Goal: Find specific page/section: Find specific page/section

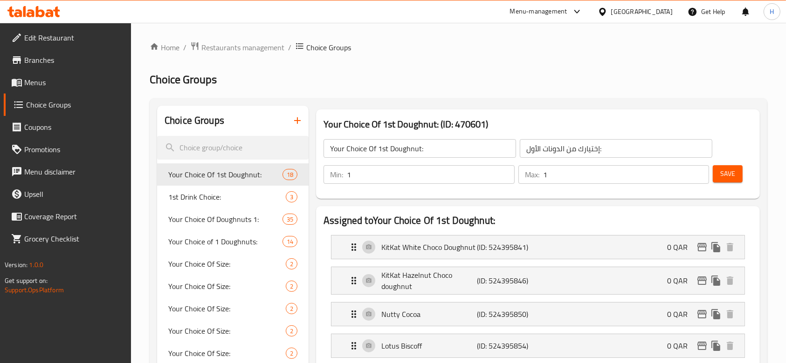
click at [658, 12] on div "[GEOGRAPHIC_DATA]" at bounding box center [642, 12] width 62 height 10
click at [659, 12] on div "[GEOGRAPHIC_DATA]" at bounding box center [642, 12] width 62 height 10
click at [663, 13] on div "[GEOGRAPHIC_DATA]" at bounding box center [642, 12] width 62 height 10
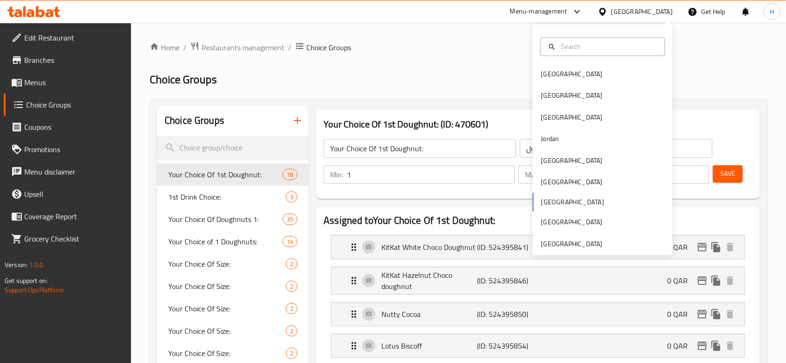
click at [658, 13] on div "[GEOGRAPHIC_DATA]" at bounding box center [642, 12] width 62 height 10
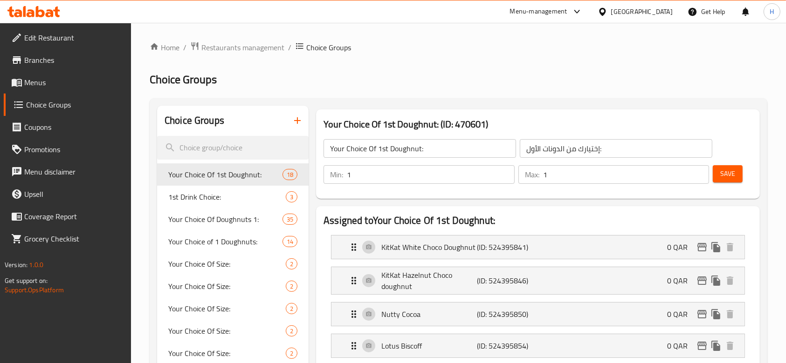
click at [658, 13] on div "[GEOGRAPHIC_DATA]" at bounding box center [642, 12] width 62 height 10
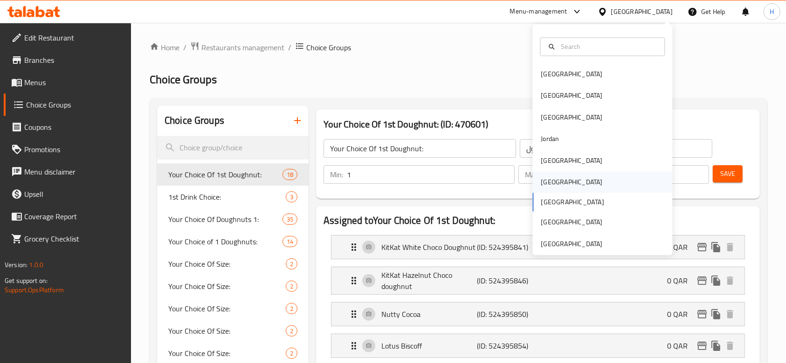
click at [555, 181] on div "[GEOGRAPHIC_DATA]" at bounding box center [602, 181] width 140 height 21
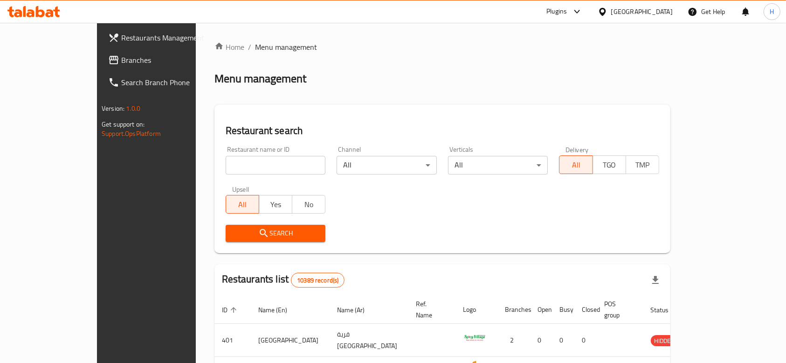
click at [272, 163] on input "search" at bounding box center [276, 165] width 100 height 19
paste input "692627"
type input "692627"
click button "Search" at bounding box center [276, 233] width 100 height 17
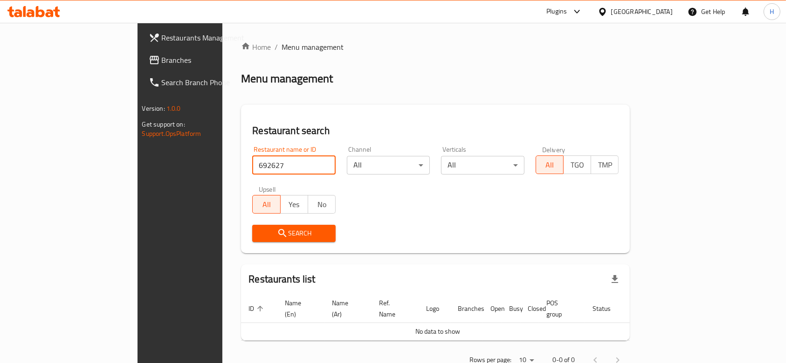
scroll to position [17, 0]
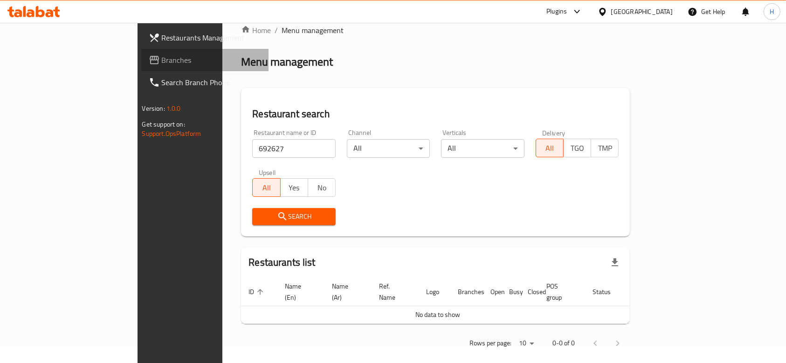
click at [141, 66] on link "Branches" at bounding box center [205, 60] width 128 height 22
